Goal: Task Accomplishment & Management: Use online tool/utility

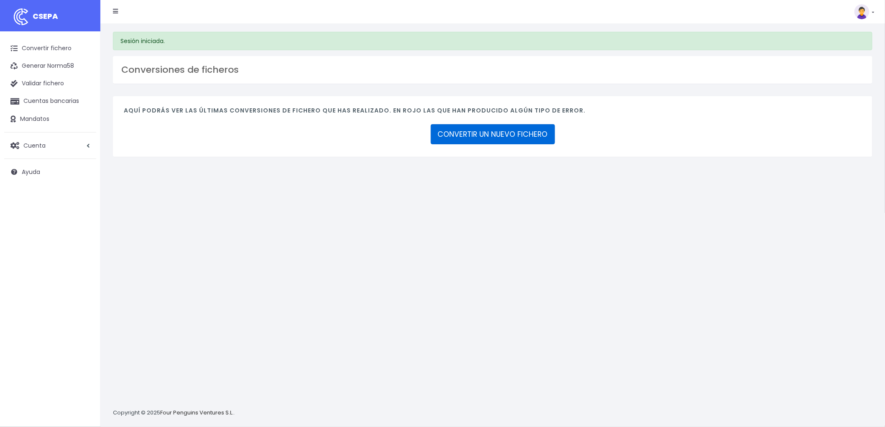
click at [488, 134] on link "CONVERTIR UN NUEVO FICHERO" at bounding box center [493, 134] width 124 height 20
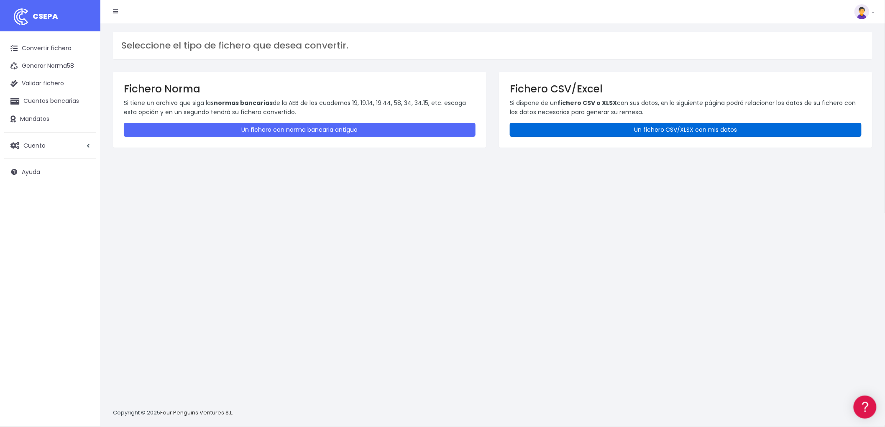
click at [651, 130] on link "Un fichero CSV/XLSX con mis datos" at bounding box center [686, 130] width 352 height 14
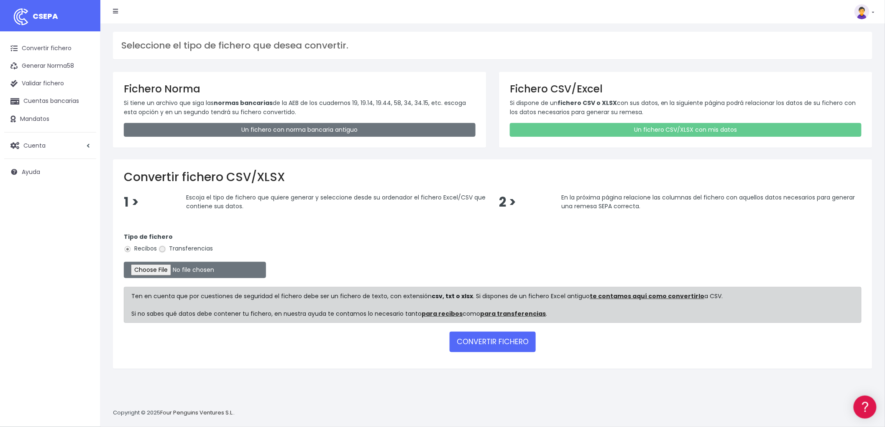
click at [164, 246] on input "Transferencias" at bounding box center [163, 250] width 8 height 8
radio input "true"
click at [158, 268] on input "file" at bounding box center [195, 270] width 142 height 16
type input "C:\fakepath\REMESA TRF BYA.csv"
click at [510, 345] on button "CONVERTIR FICHERO" at bounding box center [493, 342] width 86 height 20
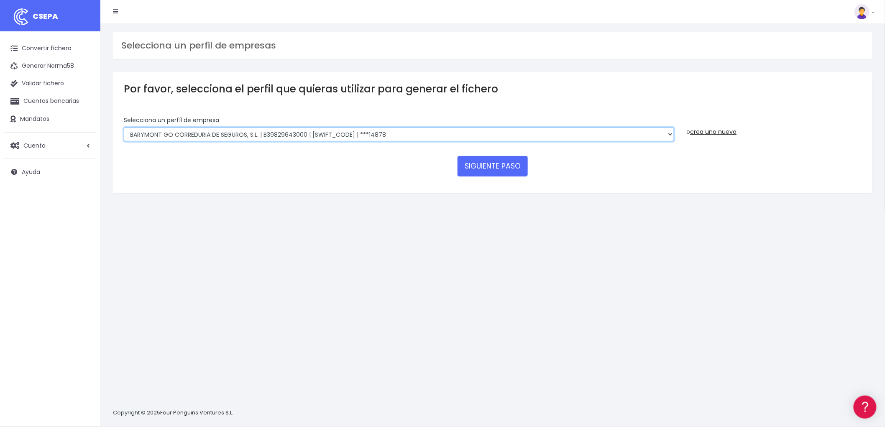
click at [670, 133] on select "BARYMONT GO CORREDURIA DE SEGUROS, S.L. | B39829643000 | BSABESBBXXX | ***14878…" at bounding box center [399, 135] width 551 height 14
select select "1549"
click at [124, 128] on select "BARYMONT GO CORREDURIA DE SEGUROS, S.L. | B39829643000 | BSABESBBXXX | ***14878…" at bounding box center [399, 135] width 551 height 14
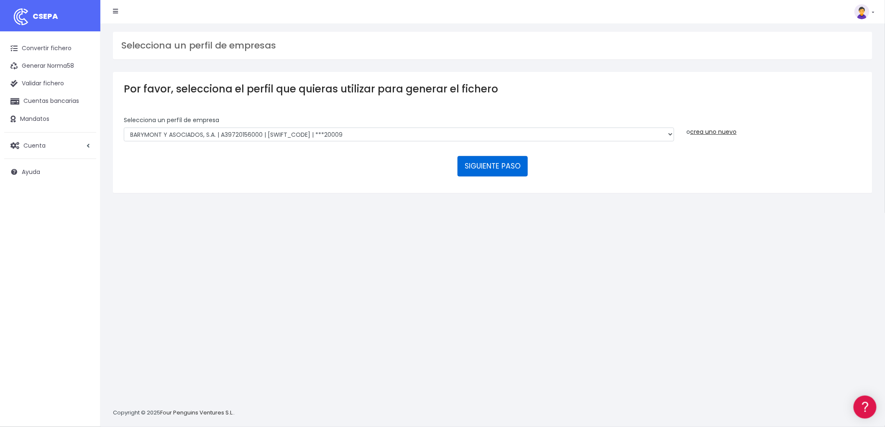
click at [503, 166] on button "SIGUIENTE PASO" at bounding box center [493, 166] width 70 height 20
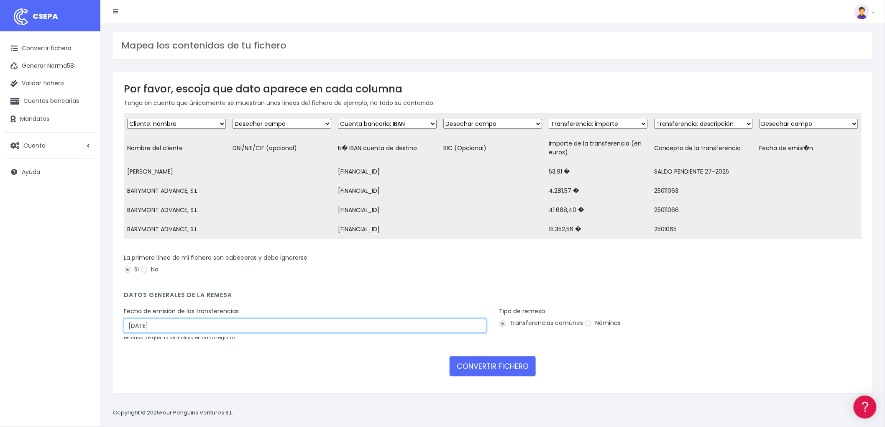
click at [216, 325] on input "[DATE]" at bounding box center [305, 326] width 363 height 14
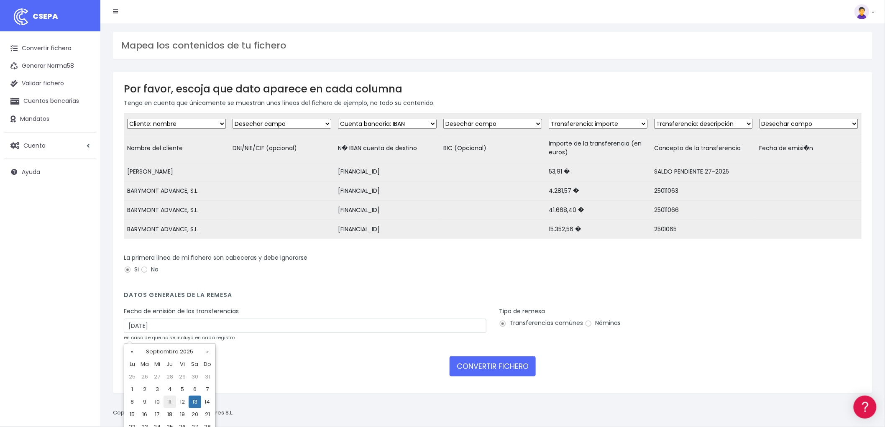
click at [166, 402] on td "11" at bounding box center [170, 402] width 13 height 13
type input "[DATE]"
click at [491, 372] on button "CONVERTIR FICHERO" at bounding box center [493, 366] width 86 height 20
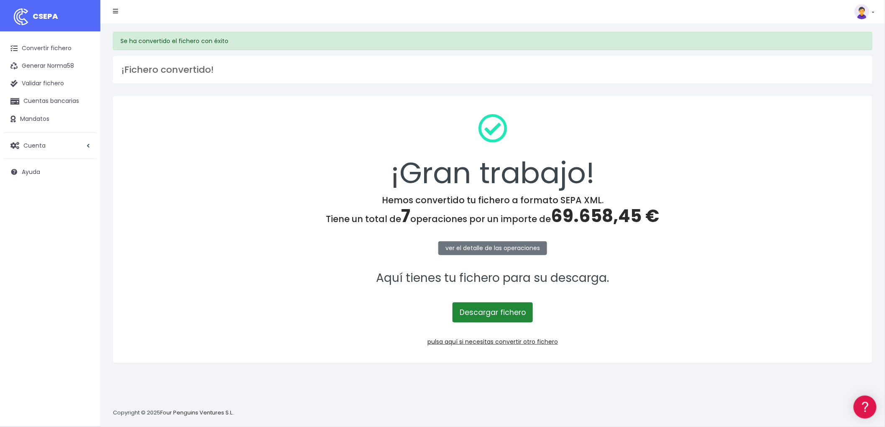
click at [495, 310] on link "Descargar fichero" at bounding box center [493, 313] width 80 height 20
click at [500, 344] on link "pulsa aquí si necesitas convertir otro fichero" at bounding box center [493, 342] width 131 height 8
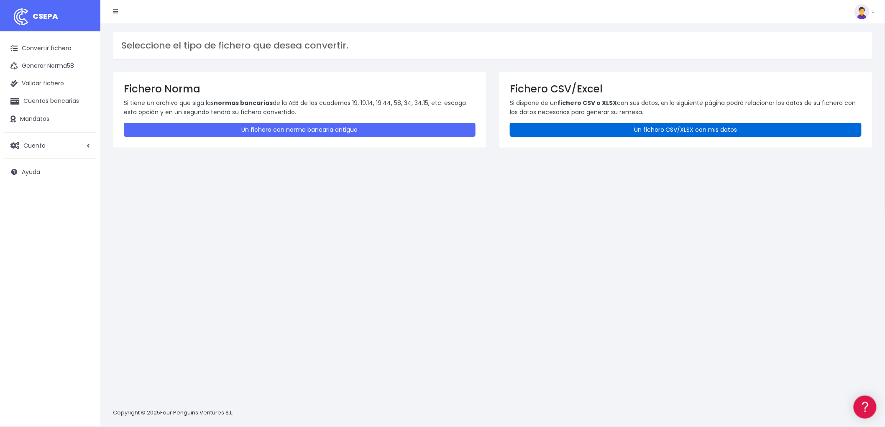
click at [648, 124] on link "Un fichero CSV/XLSX con mis datos" at bounding box center [686, 130] width 352 height 14
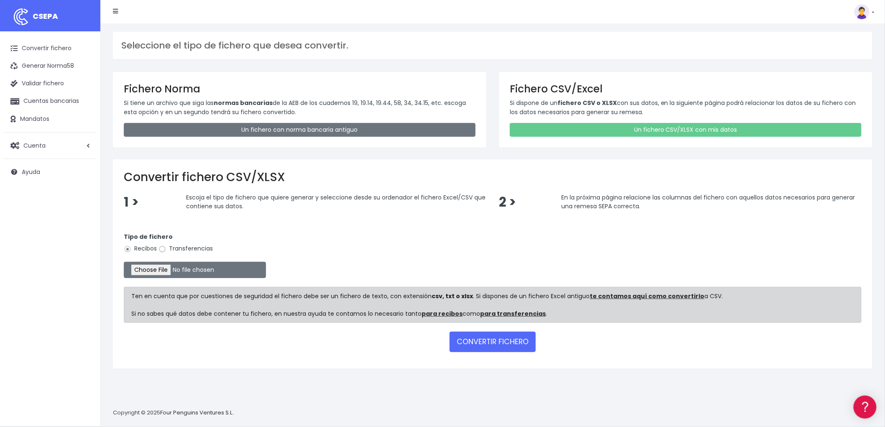
click at [164, 247] on input "Transferencias" at bounding box center [163, 250] width 8 height 8
radio input "true"
click at [160, 263] on input "file" at bounding box center [195, 270] width 142 height 16
type input "C:\fakepath\LIQ SPF PRUEBA PILOTO.csv"
click at [504, 341] on button "CONVERTIR FICHERO" at bounding box center [493, 342] width 86 height 20
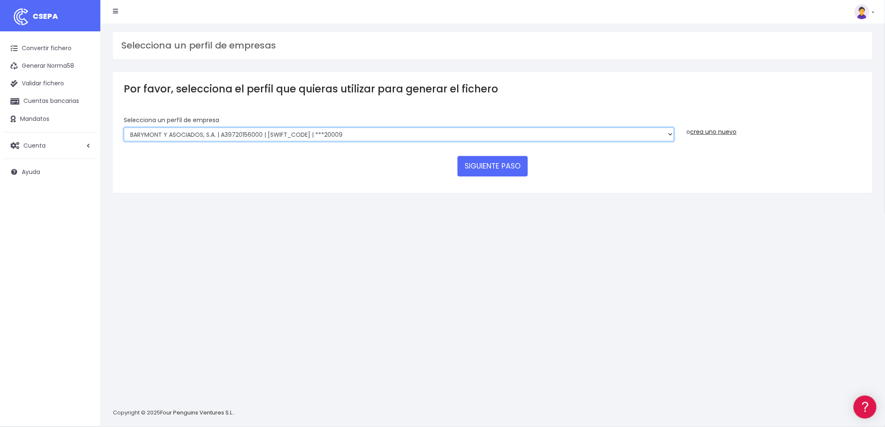
click at [669, 130] on select "BARYMONT GO CORREDURIA DE SEGUROS, S.L. | B39829643000 | [SWIFT_CODE] | ***1487…" at bounding box center [399, 135] width 551 height 14
select select "721"
click at [124, 128] on select "BARYMONT GO CORREDURIA DE SEGUROS, S.L. | B39829643000 | [SWIFT_CODE] | ***1487…" at bounding box center [399, 135] width 551 height 14
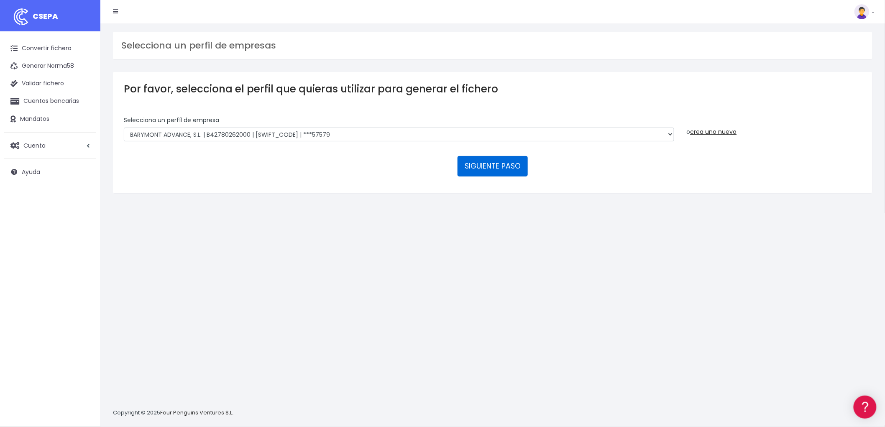
click at [488, 166] on button "SIGUIENTE PASO" at bounding box center [493, 166] width 70 height 20
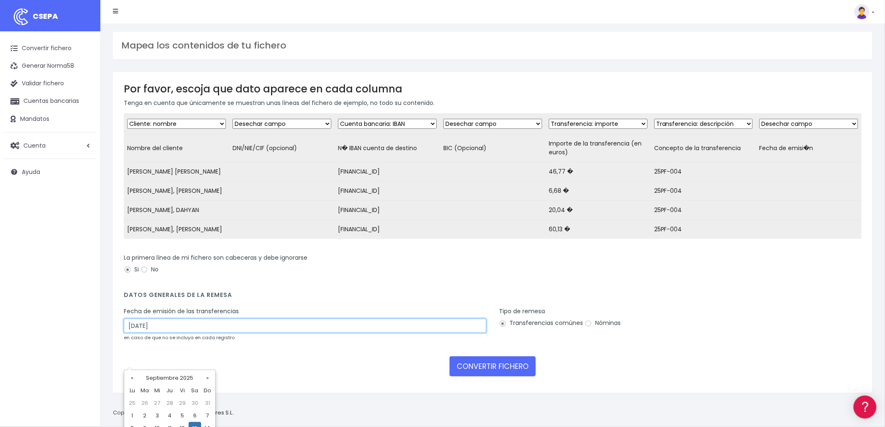
click at [203, 333] on input "13/09/2025" at bounding box center [305, 326] width 363 height 14
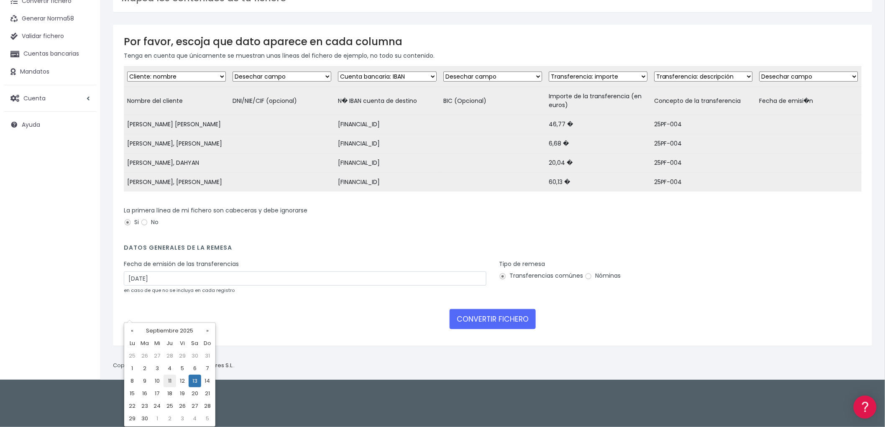
click at [169, 379] on td "11" at bounding box center [170, 381] width 13 height 13
type input "11/09/2025"
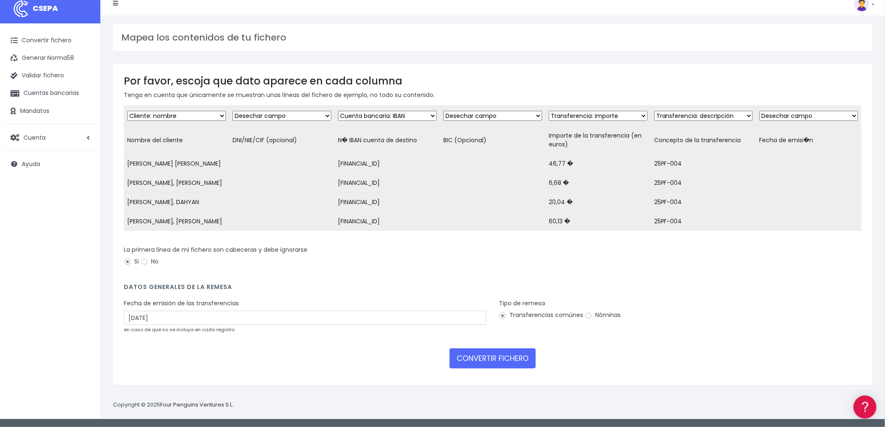
scroll to position [35, 0]
click at [497, 360] on button "CONVERTIR FICHERO" at bounding box center [493, 359] width 86 height 20
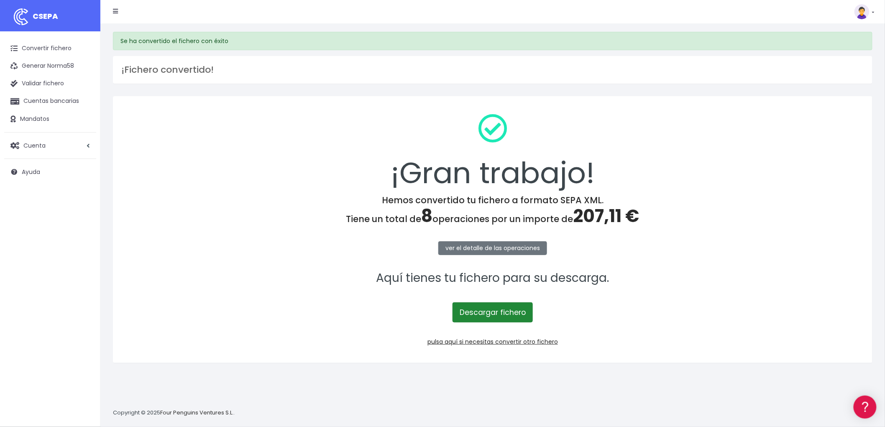
click at [497, 311] on link "Descargar fichero" at bounding box center [493, 313] width 80 height 20
click at [860, 10] on img at bounding box center [862, 11] width 15 height 15
click at [781, 202] on h4 "Hemos convertido tu fichero a formato SEPA XML. Tiene un total de 8 operaciones…" at bounding box center [493, 211] width 738 height 32
